Goal: Navigation & Orientation: Find specific page/section

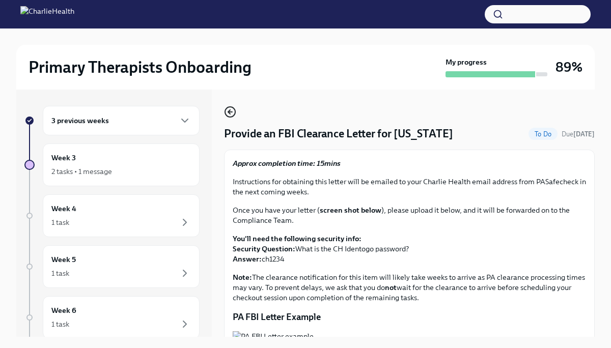
click at [228, 111] on icon "button" at bounding box center [230, 112] width 12 height 12
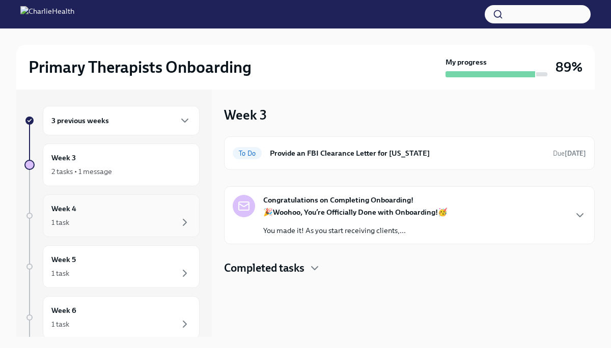
click at [139, 209] on div "Week 4 1 task" at bounding box center [121, 215] width 140 height 25
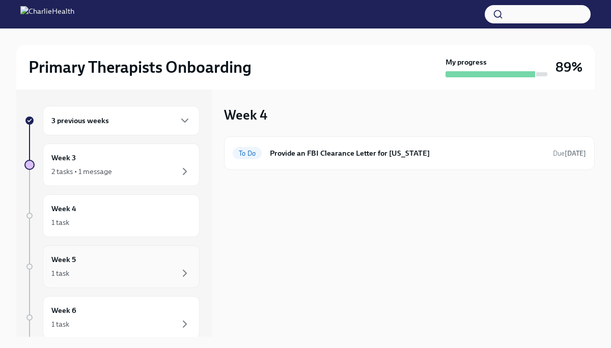
click at [138, 258] on div "Week 5 1 task" at bounding box center [121, 266] width 140 height 25
click at [130, 311] on div "Week 6 1 task" at bounding box center [121, 317] width 140 height 25
click at [142, 217] on div "1 task" at bounding box center [121, 223] width 140 height 12
click at [143, 168] on div "2 tasks • 1 message" at bounding box center [121, 172] width 140 height 12
